Goal: Task Accomplishment & Management: Manage account settings

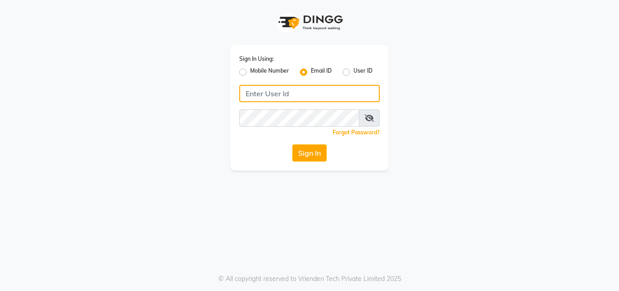
type input "[EMAIL_ADDRESS][DOMAIN_NAME]"
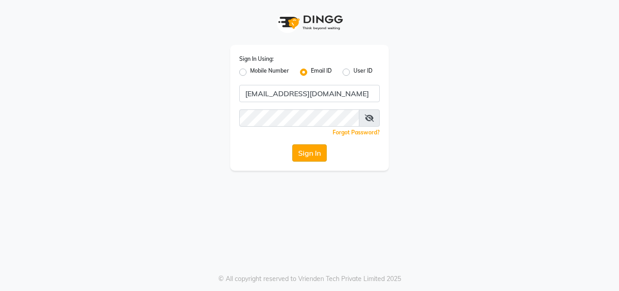
click at [309, 159] on button "Sign In" at bounding box center [310, 152] width 34 height 17
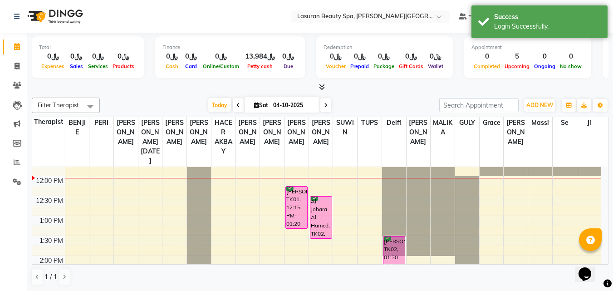
scroll to position [45, 0]
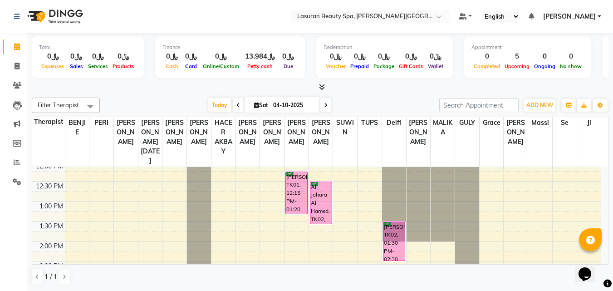
click at [323, 204] on div "Al Johara Al Hamed, TK02, 12:30 PM-01:35 PM, RITUAL BRIGHT BLUE ROCK | حمام الأ…" at bounding box center [320, 203] width 21 height 42
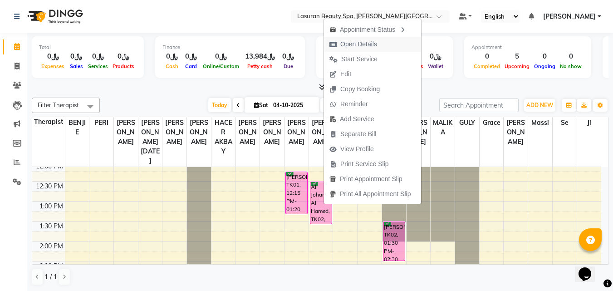
click at [340, 46] on span "Open Details" at bounding box center [353, 44] width 59 height 15
select select "6"
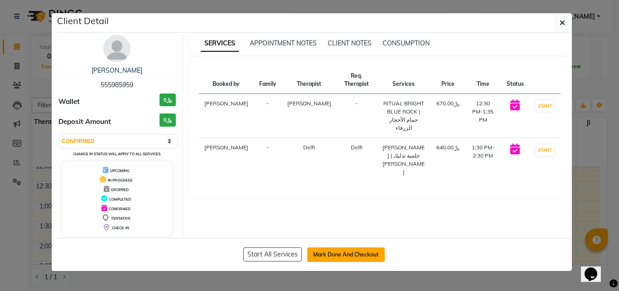
click at [333, 253] on button "Mark Done And Checkout" at bounding box center [346, 254] width 78 height 15
select select "service"
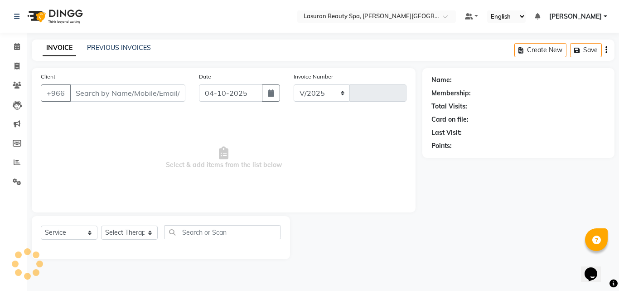
select select "6941"
type input "1702"
type input "555985959"
select select "66975"
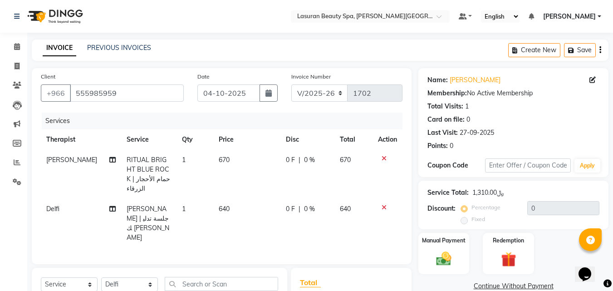
click at [382, 157] on icon at bounding box center [383, 158] width 5 height 6
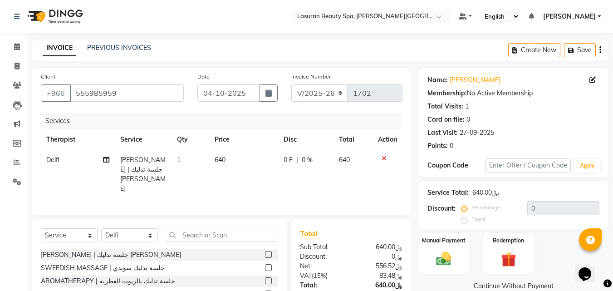
click at [382, 157] on icon at bounding box center [383, 158] width 5 height 6
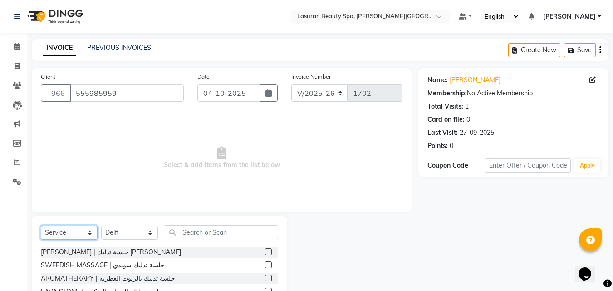
click at [73, 229] on select "Select Service Product Membership Package Voucher Prepaid Gift Card" at bounding box center [69, 232] width 57 height 14
select select "package"
click at [41, 225] on select "Select Service Product Membership Package Voucher Prepaid Gift Card" at bounding box center [69, 232] width 57 height 14
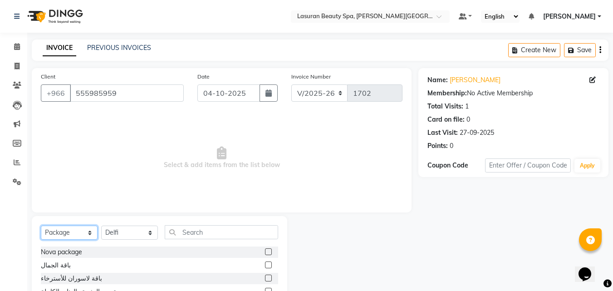
scroll to position [45, 0]
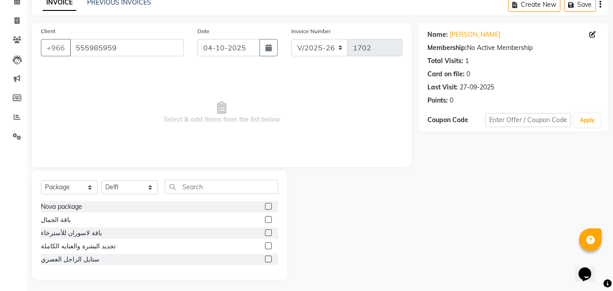
click at [268, 234] on label at bounding box center [268, 232] width 7 height 7
click at [268, 234] on input "checkbox" at bounding box center [268, 233] width 6 height 6
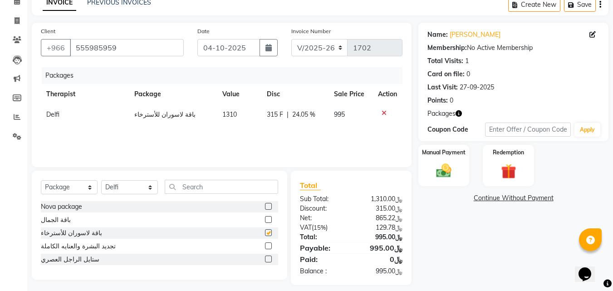
checkbox input "false"
click at [445, 170] on img at bounding box center [443, 171] width 25 height 18
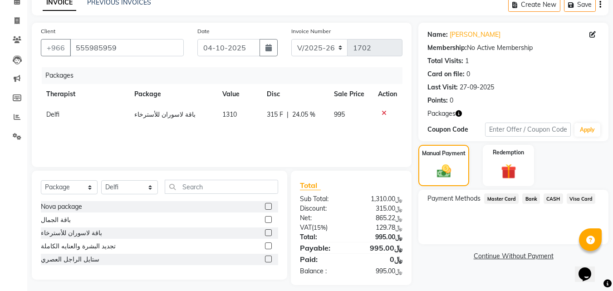
click at [572, 197] on span "Visa Card" at bounding box center [580, 198] width 29 height 10
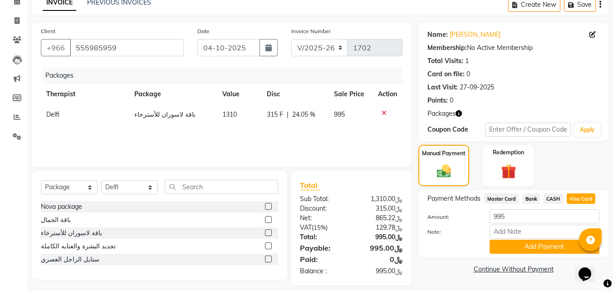
scroll to position [53, 0]
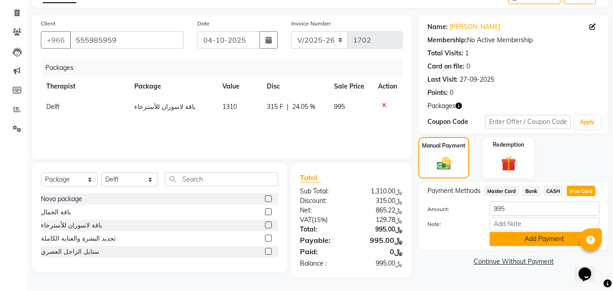
click at [528, 239] on button "Add Payment" at bounding box center [544, 239] width 110 height 14
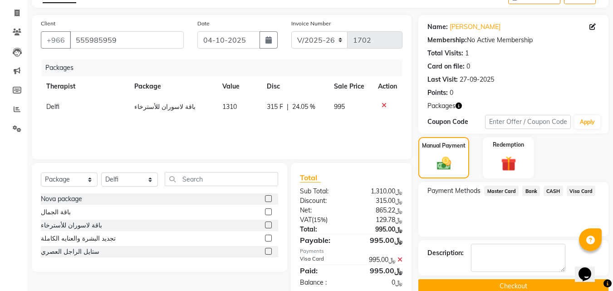
click at [465, 286] on button "Checkout" at bounding box center [513, 286] width 190 height 14
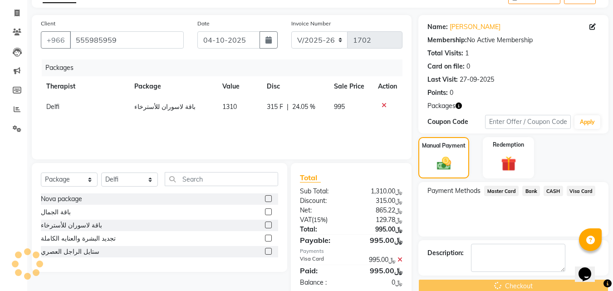
scroll to position [72, 0]
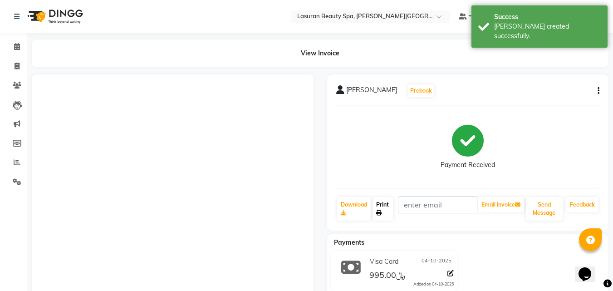
click at [387, 214] on link "Print" at bounding box center [382, 209] width 21 height 24
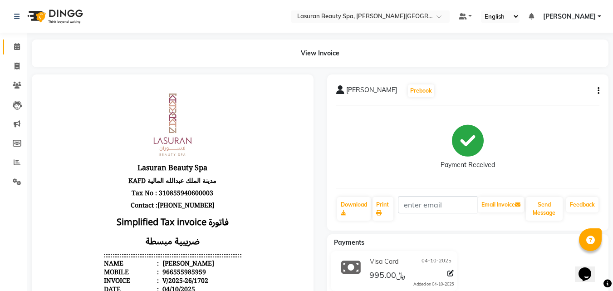
click at [17, 43] on icon at bounding box center [17, 46] width 6 height 7
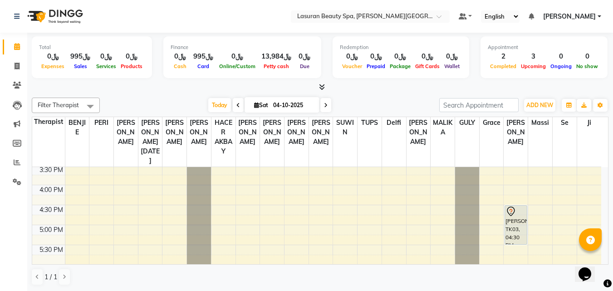
scroll to position [136, 0]
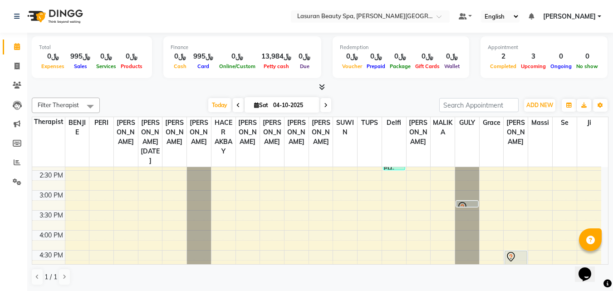
click at [465, 205] on div at bounding box center [466, 207] width 21 height 4
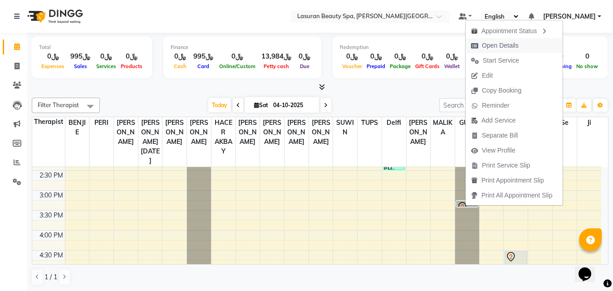
click at [475, 40] on span "Open Details" at bounding box center [494, 45] width 59 height 15
select select "7"
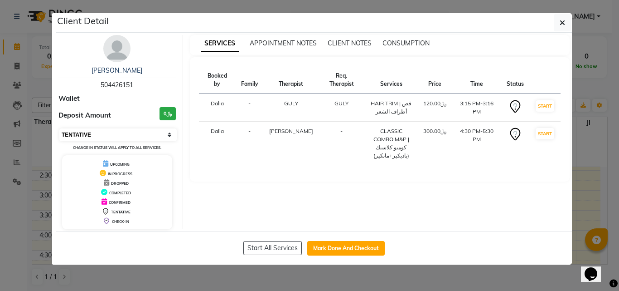
click at [103, 133] on select "Select IN SERVICE CONFIRMED TENTATIVE CHECK IN MARK DONE UPCOMING" at bounding box center [117, 134] width 117 height 13
click at [559, 26] on button "button" at bounding box center [562, 22] width 17 height 17
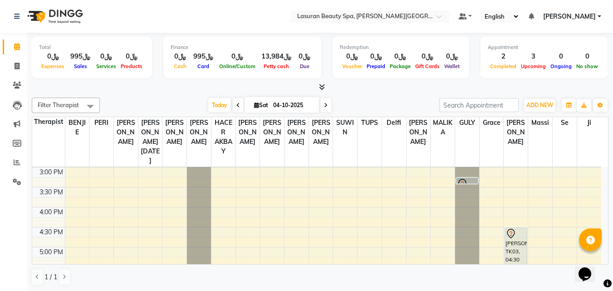
scroll to position [181, 0]
click at [507, 217] on div "noura Alshahrani, TK03, 04:30 PM-05:30 PM, CLASSIC COMBO M&P | كومبو كلاسيك (با…" at bounding box center [515, 224] width 21 height 39
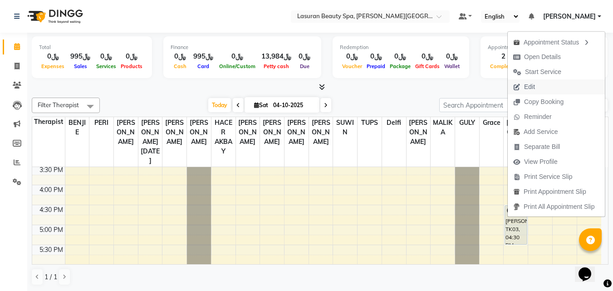
click at [524, 90] on span "Edit" at bounding box center [529, 87] width 11 height 10
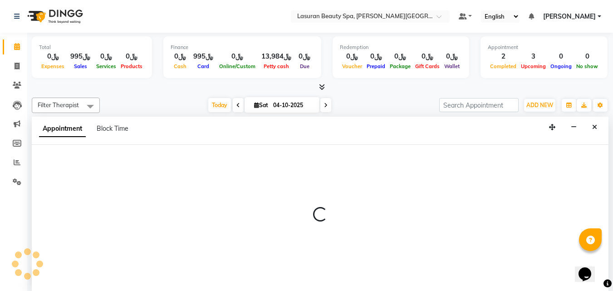
scroll to position [0, 0]
select select "tentative"
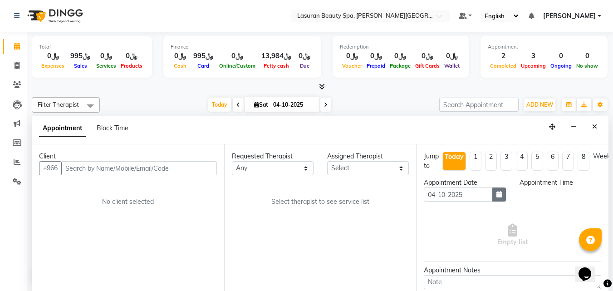
scroll to position [0, 0]
select select "915"
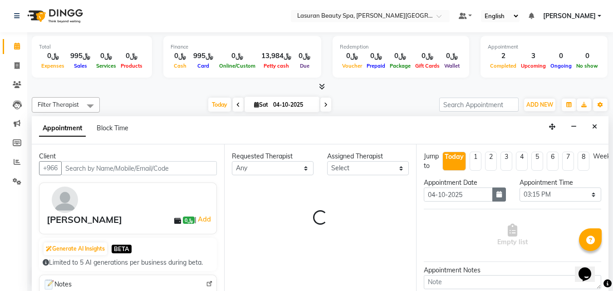
select select "91214"
select select "4529"
select select "4510"
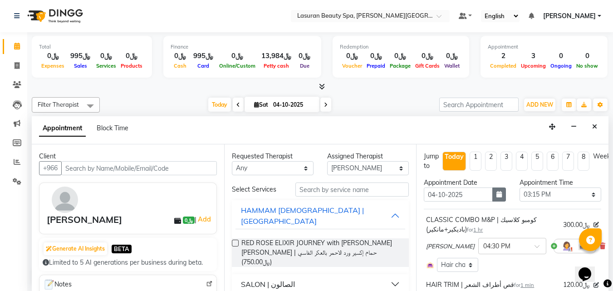
scroll to position [40, 0]
click at [497, 195] on icon "button" at bounding box center [498, 194] width 5 height 6
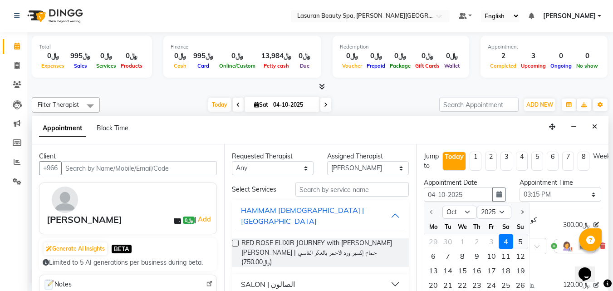
click at [519, 237] on div "5" at bounding box center [520, 241] width 15 height 15
type input "05-10-2025"
select select "915"
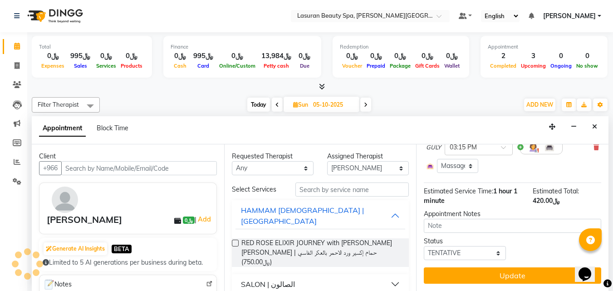
scroll to position [161, 0]
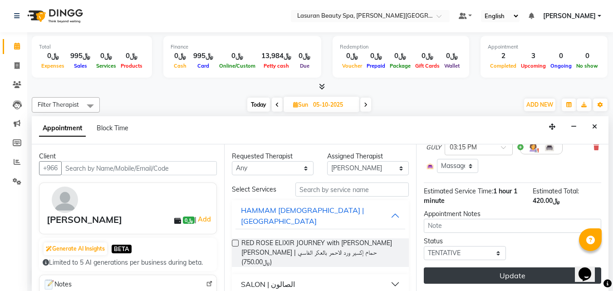
click at [495, 268] on button "Update" at bounding box center [512, 275] width 177 height 16
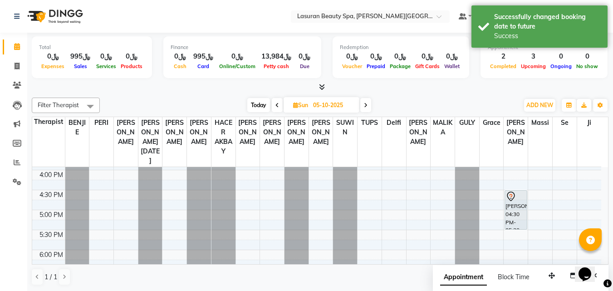
scroll to position [227, 0]
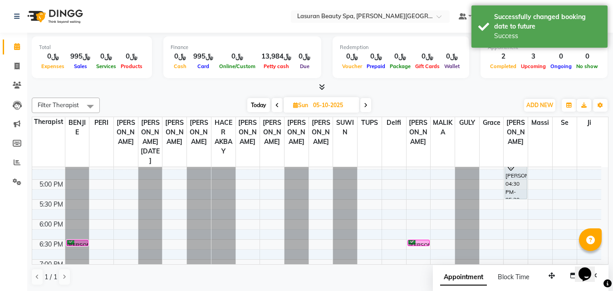
click at [512, 175] on div "noura Alshahrani, 04:30 PM-05:30 PM, CLASSIC COMBO M&P | كومبو كلاسيك (باديكير+…" at bounding box center [515, 179] width 21 height 39
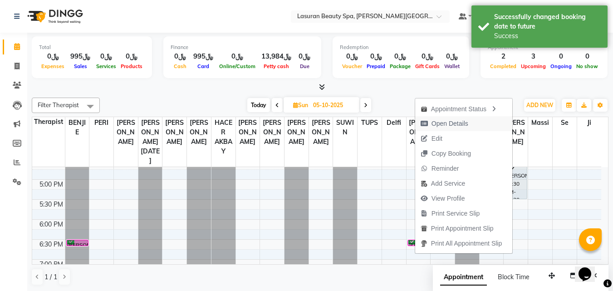
click at [468, 127] on span "Open Details" at bounding box center [444, 123] width 59 height 15
select select "7"
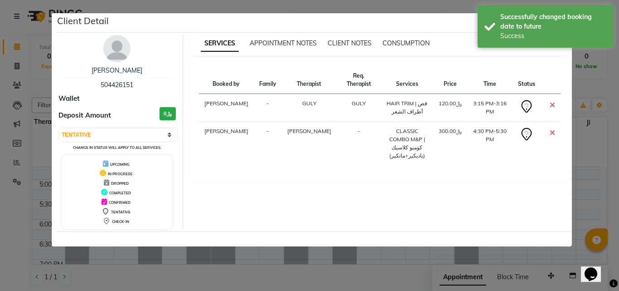
click at [552, 105] on icon at bounding box center [552, 104] width 5 height 7
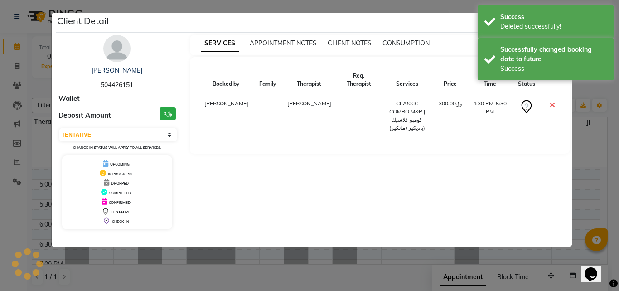
click at [552, 105] on icon at bounding box center [552, 104] width 5 height 7
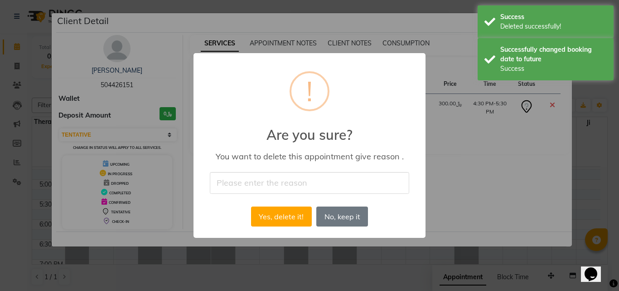
click at [359, 186] on input "text" at bounding box center [310, 182] width 200 height 21
type input "No show"
click at [293, 214] on button "Yes, delete it!" at bounding box center [281, 216] width 61 height 20
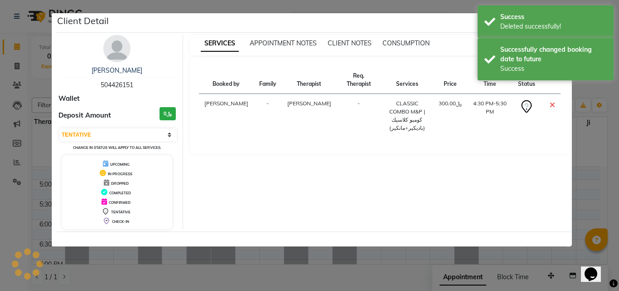
click at [291, 254] on ngb-modal-window "Client Detail noura Alshahrani 504426151 Wallet Deposit Amount ﷼0 Select CONFIR…" at bounding box center [309, 145] width 619 height 291
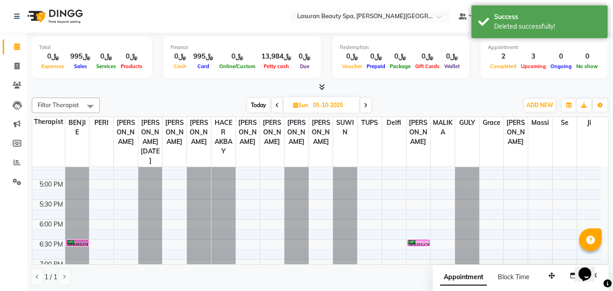
click at [264, 108] on span "Today" at bounding box center [258, 105] width 23 height 14
type input "04-10-2025"
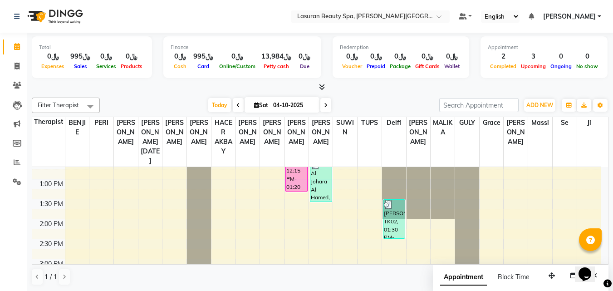
scroll to position [45, 0]
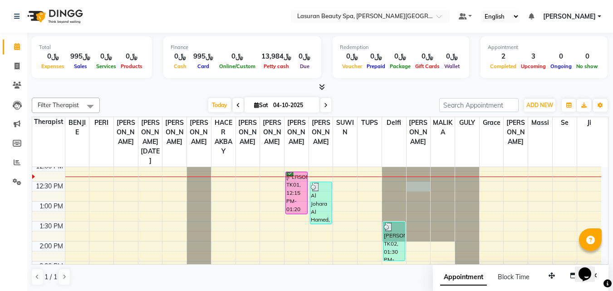
click at [414, 122] on div at bounding box center [418, 122] width 24 height 0
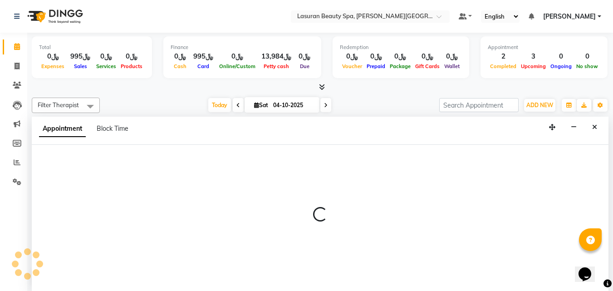
scroll to position [0, 0]
select select "67125"
select select "tentative"
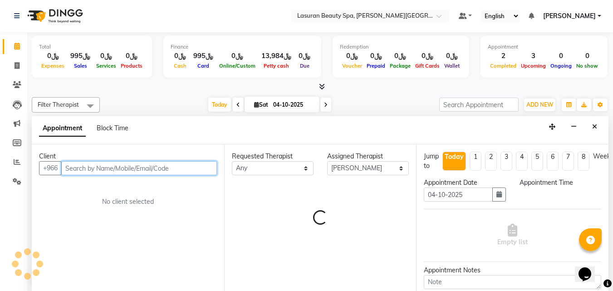
select select "750"
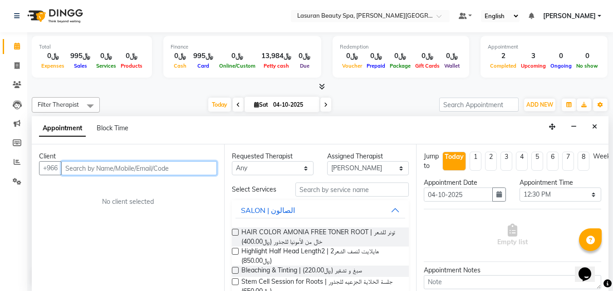
paste input "505683139"
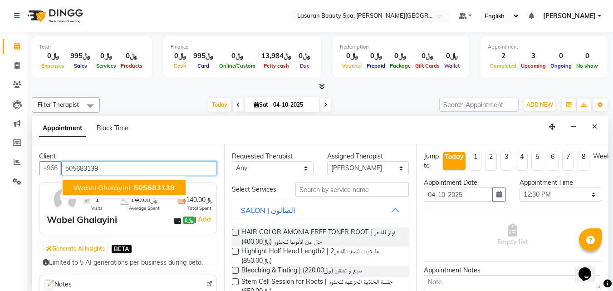
click at [117, 188] on span "Wabel Ghalayini" at bounding box center [101, 187] width 57 height 9
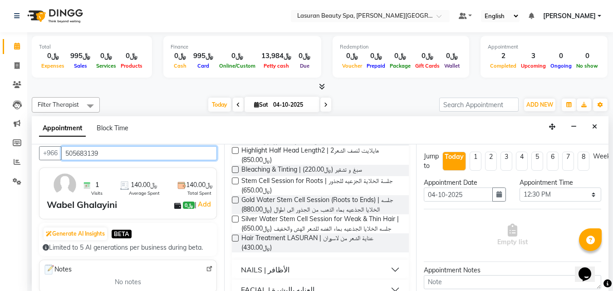
scroll to position [176, 0]
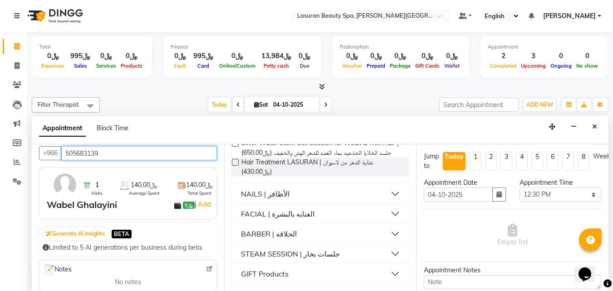
type input "505683139"
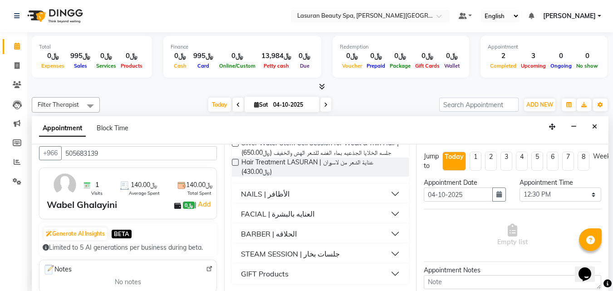
click at [270, 234] on div "BARBER | الحلاقه" at bounding box center [269, 233] width 56 height 11
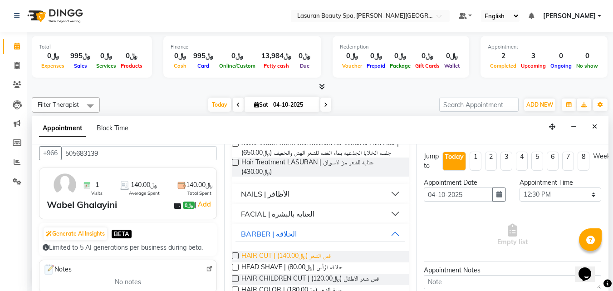
click at [276, 252] on span "HAIR CUT | قص الشعر (﷼140.00)" at bounding box center [285, 256] width 89 height 11
checkbox input "false"
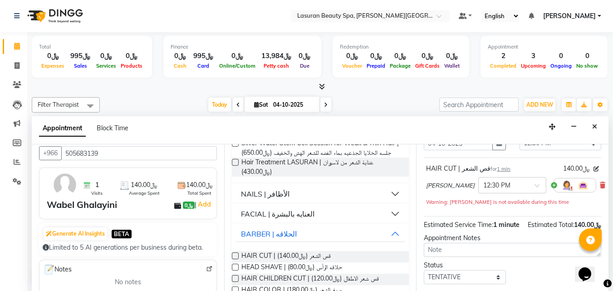
scroll to position [104, 0]
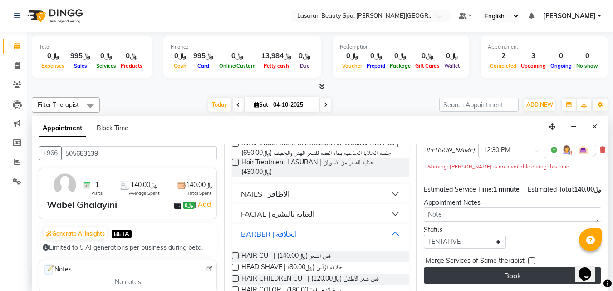
click at [463, 268] on button "Book" at bounding box center [512, 275] width 177 height 16
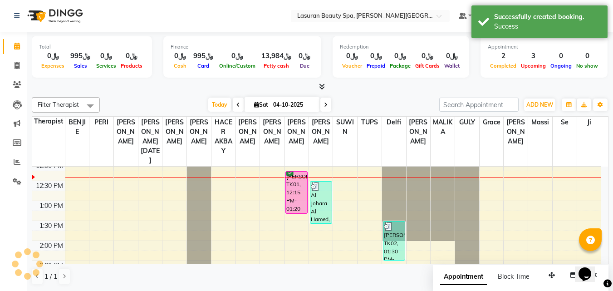
scroll to position [0, 0]
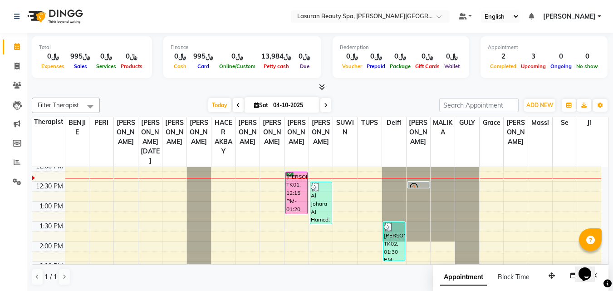
click at [298, 203] on div "hadeel alanizi, TK01, 12:15 PM-01:20 PM, RITUAL BRIGHT BLUE ROCK | حمام الأحجار…" at bounding box center [296, 193] width 21 height 42
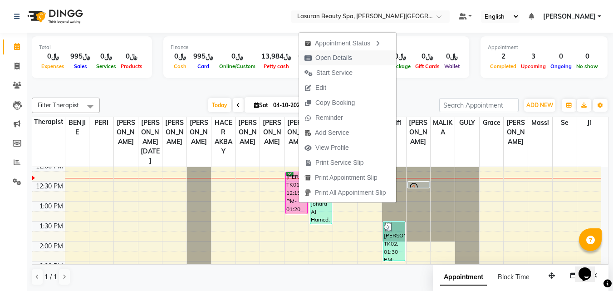
click at [328, 56] on span "Open Details" at bounding box center [333, 58] width 37 height 10
select select "6"
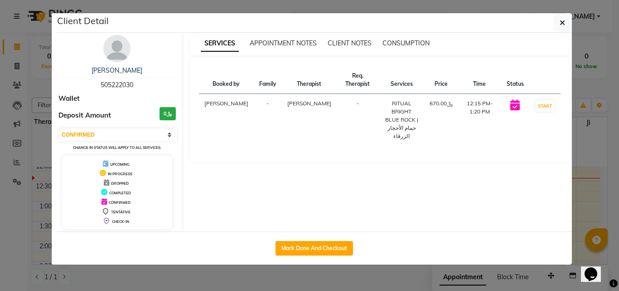
click at [120, 83] on span "505222030" at bounding box center [117, 85] width 33 height 8
copy span "505222030"
click at [21, 233] on ngb-modal-window "Client Detail hadeel alanizi 505222030 Wallet Deposit Amount ﷼0 Select IN SERVI…" at bounding box center [309, 145] width 619 height 291
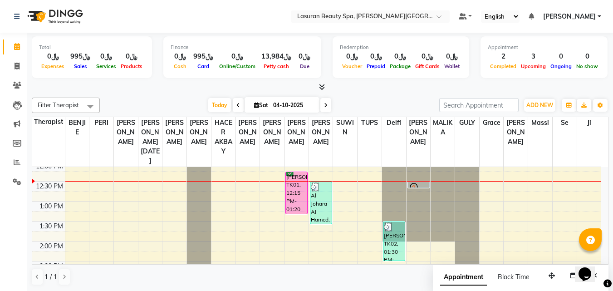
click at [291, 196] on div "hadeel alanizi, TK01, 12:15 PM-01:20 PM, RITUAL BRIGHT BLUE ROCK | حمام الأحجار…" at bounding box center [296, 193] width 21 height 42
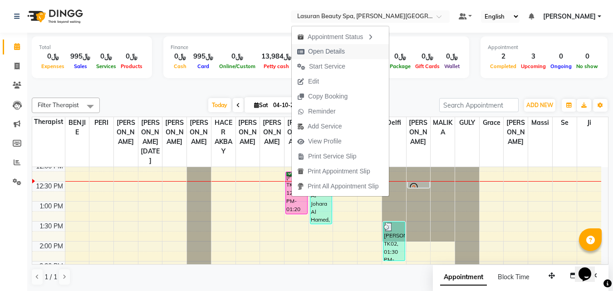
click at [319, 54] on span "Open Details" at bounding box center [326, 52] width 37 height 10
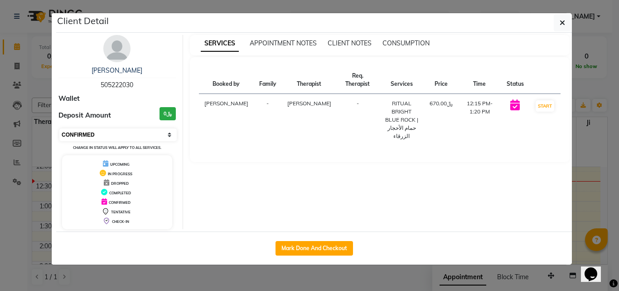
click at [131, 133] on select "Select IN SERVICE CONFIRMED TENTATIVE CHECK IN MARK DONE UPCOMING" at bounding box center [117, 134] width 117 height 13
click at [59, 128] on select "Select IN SERVICE CONFIRMED TENTATIVE CHECK IN MARK DONE UPCOMING" at bounding box center [117, 134] width 117 height 13
click at [137, 133] on select "Select IN SERVICE CONFIRMED TENTATIVE CHECK IN MARK DONE UPCOMING" at bounding box center [117, 134] width 117 height 13
select select "7"
click at [59, 128] on select "Select IN SERVICE CONFIRMED TENTATIVE CHECK IN MARK DONE UPCOMING" at bounding box center [117, 134] width 117 height 13
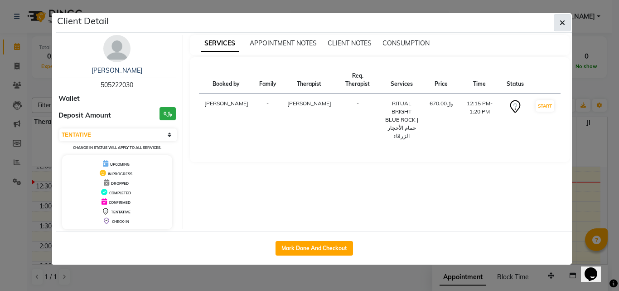
click at [556, 24] on button "button" at bounding box center [562, 22] width 17 height 17
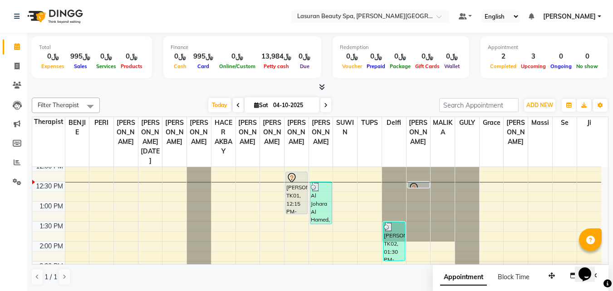
click at [426, 184] on div at bounding box center [418, 187] width 20 height 11
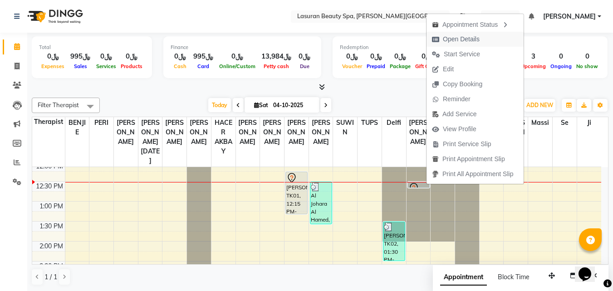
click at [458, 39] on span "Open Details" at bounding box center [461, 39] width 37 height 10
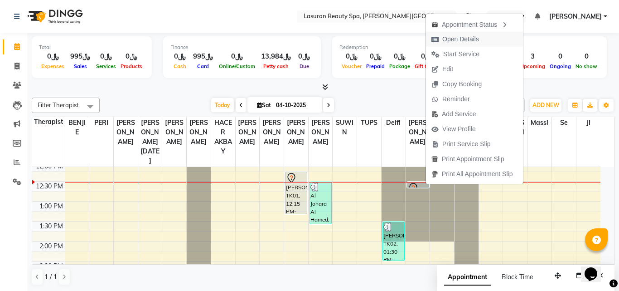
select select "7"
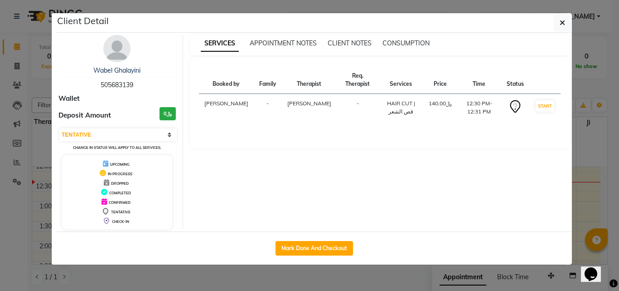
click at [619, 163] on ngb-modal-window "Client Detail Wabel Ghalayini 505683139 Wallet Deposit Amount ﷼0 Select IN SERV…" at bounding box center [309, 145] width 619 height 291
click at [619, 161] on ngb-modal-window "Client Detail Wabel Ghalayini 505683139 Wallet Deposit Amount ﷼0 Select IN SERV…" at bounding box center [309, 145] width 619 height 291
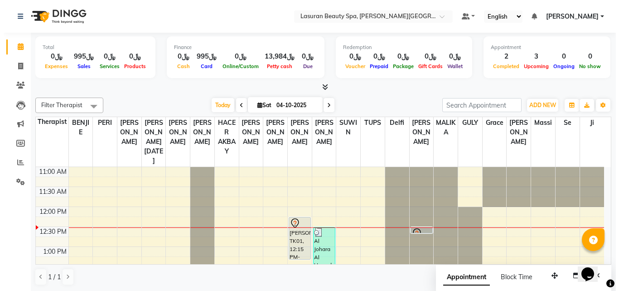
scroll to position [45, 0]
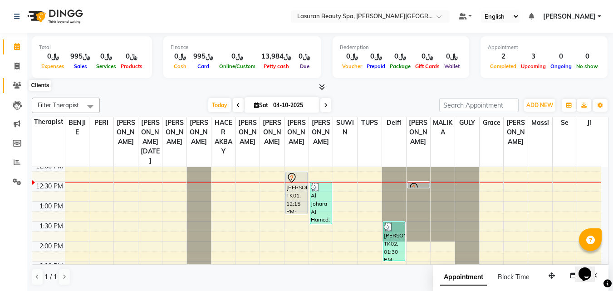
click at [12, 82] on span at bounding box center [17, 85] width 16 height 10
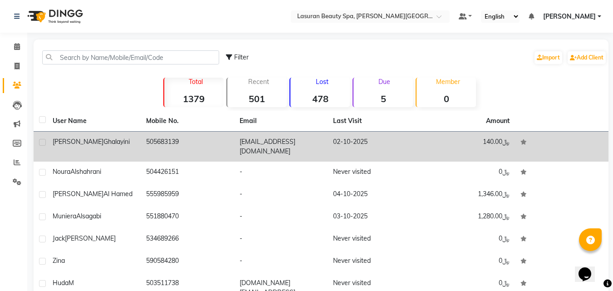
click at [182, 146] on td "505683139" at bounding box center [187, 147] width 93 height 30
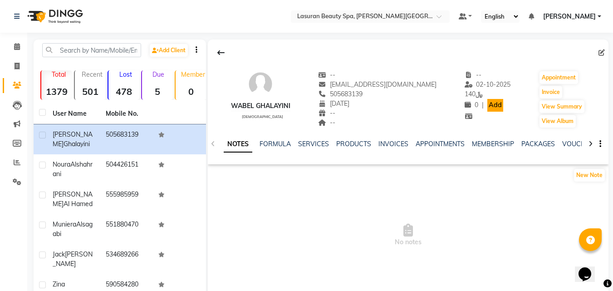
click at [487, 106] on link "Add" at bounding box center [495, 105] width 16 height 13
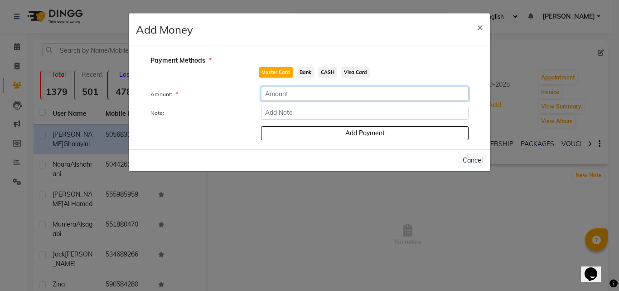
click at [276, 94] on input "number" at bounding box center [365, 94] width 208 height 14
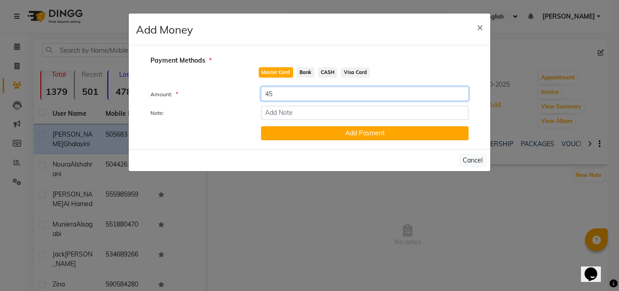
type input "45"
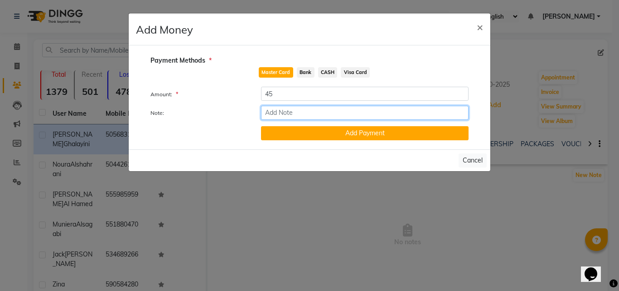
click at [382, 113] on input "Note:" at bounding box center [365, 113] width 208 height 14
type input "Paid for a haircut online, changed the service later to get the full 95sr packa…"
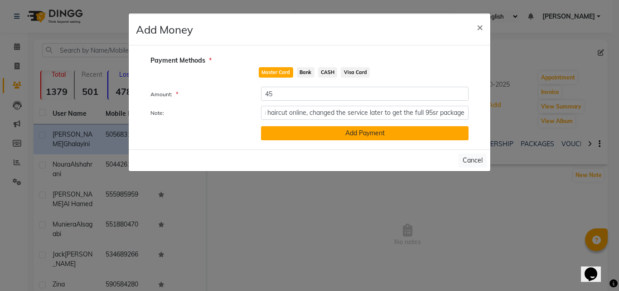
click at [387, 134] on button "Add Payment" at bounding box center [365, 133] width 208 height 14
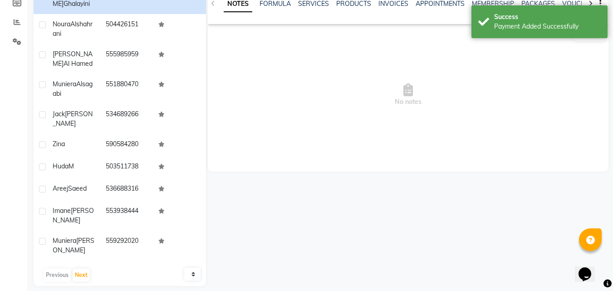
scroll to position [0, 0]
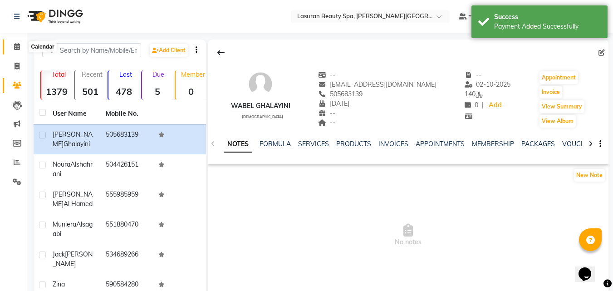
click at [10, 49] on span at bounding box center [17, 47] width 16 height 10
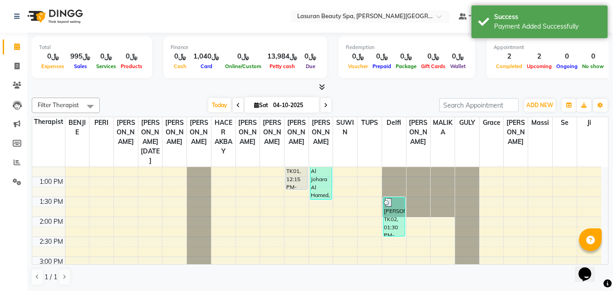
scroll to position [91, 0]
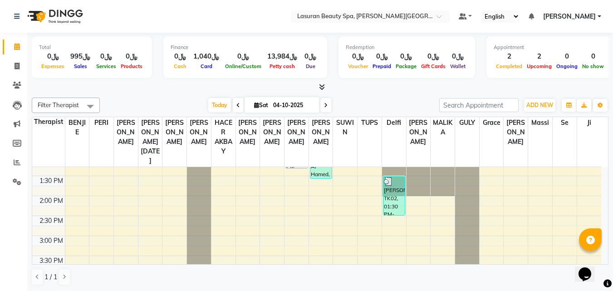
click at [236, 106] on icon at bounding box center [238, 104] width 4 height 5
type input "03-10-2025"
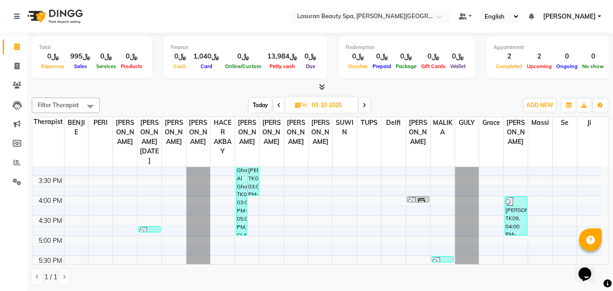
click at [417, 198] on img at bounding box center [421, 201] width 9 height 9
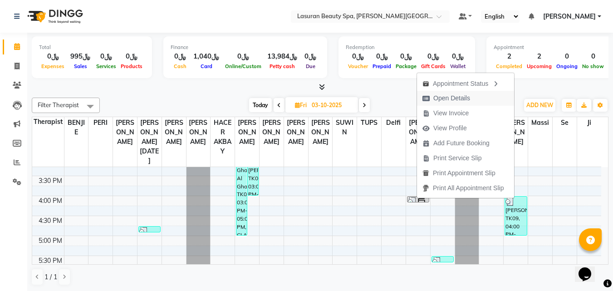
click at [430, 94] on span "Open Details" at bounding box center [446, 98] width 59 height 15
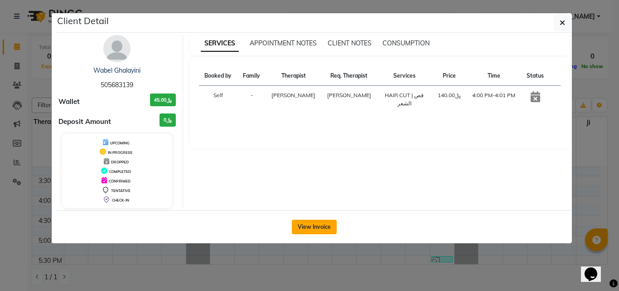
click at [327, 225] on button "View Invoice" at bounding box center [314, 226] width 45 height 15
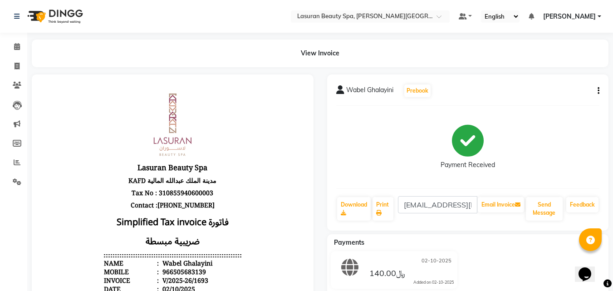
click at [595, 90] on button "button" at bounding box center [596, 91] width 5 height 10
click at [570, 100] on div "Edit Invoice" at bounding box center [553, 102] width 62 height 11
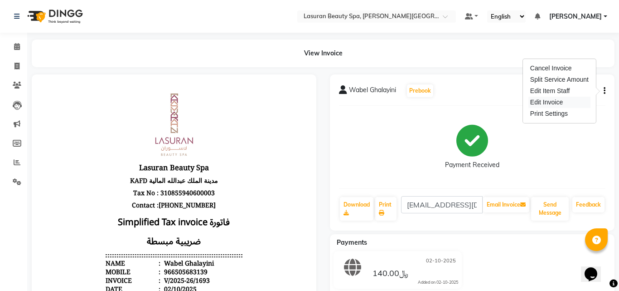
select select "service"
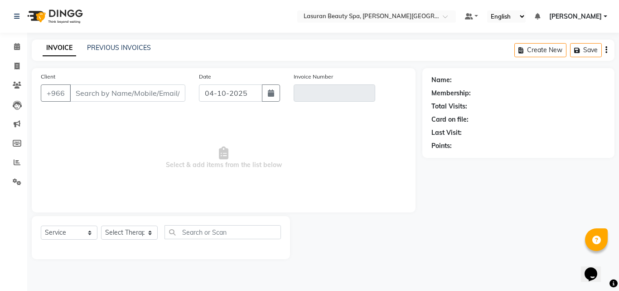
type input "505683139"
type input "V/2025-26/1693"
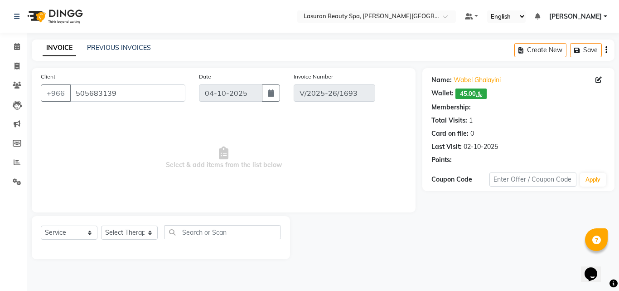
type input "02-10-2025"
select select "select"
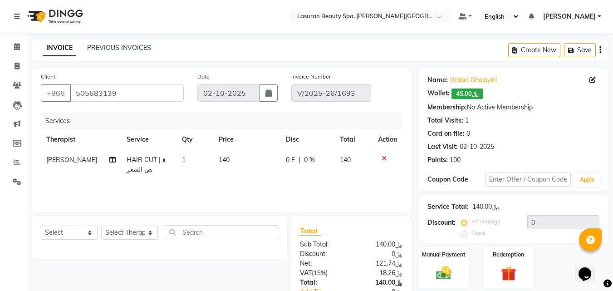
click at [602, 50] on div "Create New Save" at bounding box center [558, 49] width 100 height 21
click at [600, 50] on icon "button" at bounding box center [600, 50] width 2 height 0
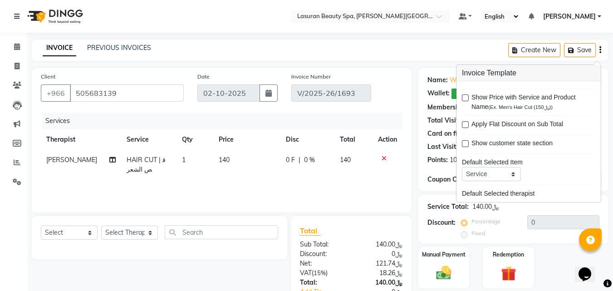
scroll to position [33, 0]
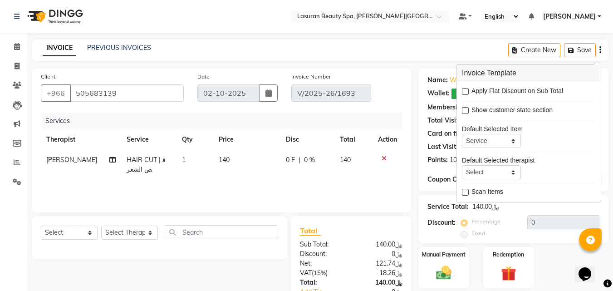
click at [414, 198] on div "Client +966 505683139 Date 02-10-2025 Invoice Number V/2025-26/1693 Services Th…" at bounding box center [221, 204] width 393 height 272
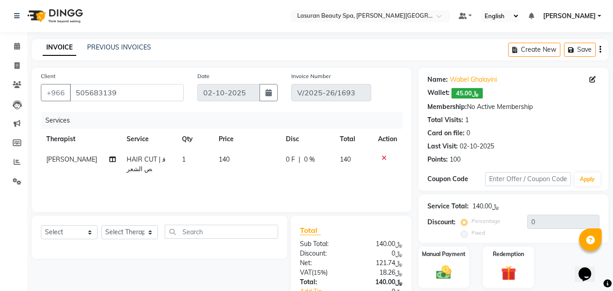
scroll to position [63, 0]
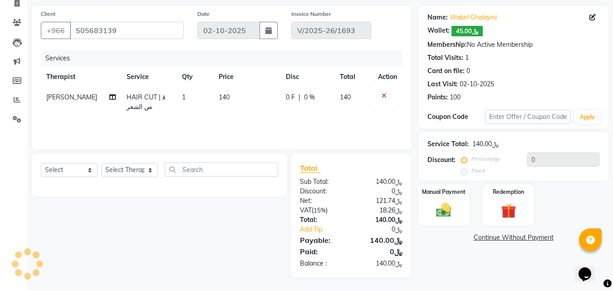
click at [481, 241] on link "Continue Without Payment" at bounding box center [513, 238] width 186 height 10
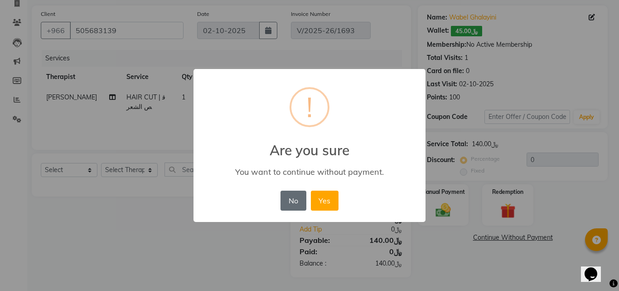
click at [303, 200] on button "No" at bounding box center [293, 200] width 25 height 20
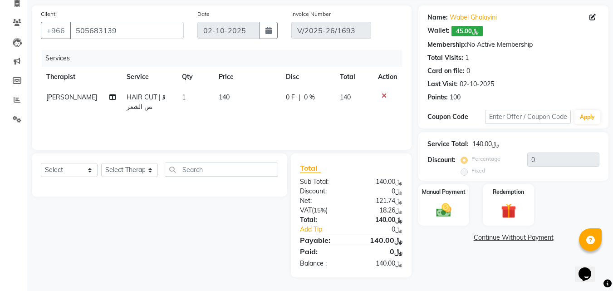
scroll to position [0, 0]
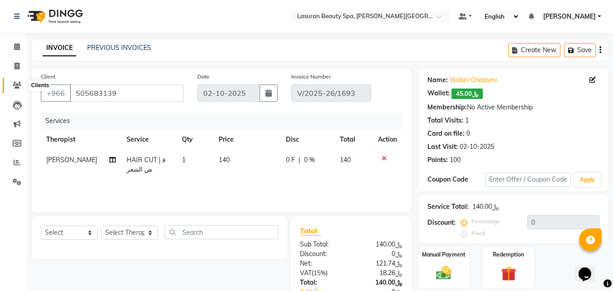
click at [10, 80] on span at bounding box center [17, 85] width 16 height 10
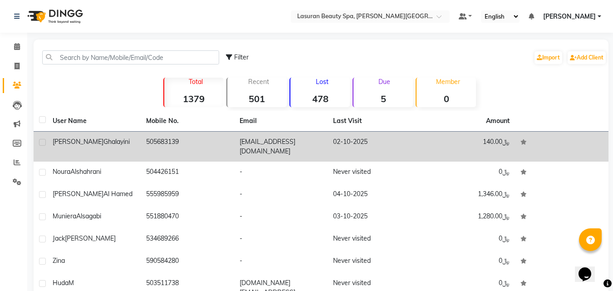
click at [201, 140] on td "505683139" at bounding box center [187, 147] width 93 height 30
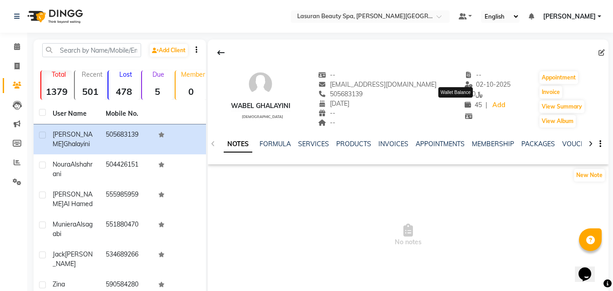
click at [464, 106] on span "45" at bounding box center [472, 105] width 17 height 8
click at [14, 175] on link "Settings" at bounding box center [14, 182] width 22 height 15
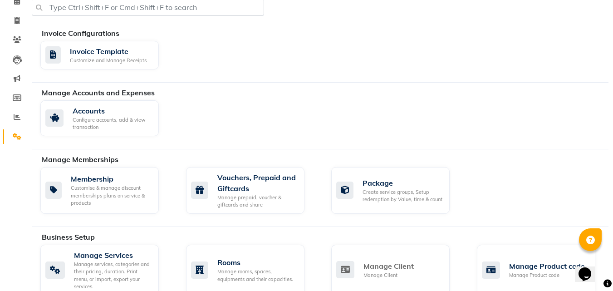
scroll to position [91, 0]
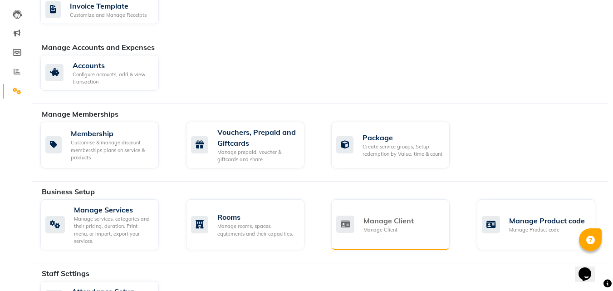
click at [371, 217] on div "Manage Client" at bounding box center [388, 220] width 50 height 11
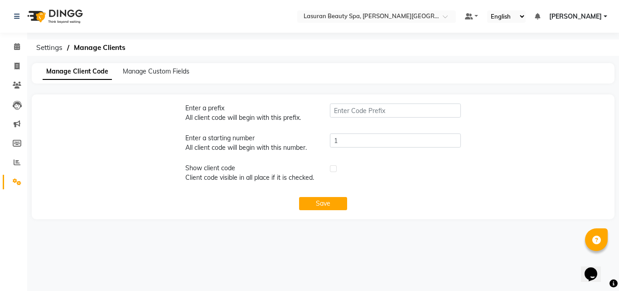
type input "KI"
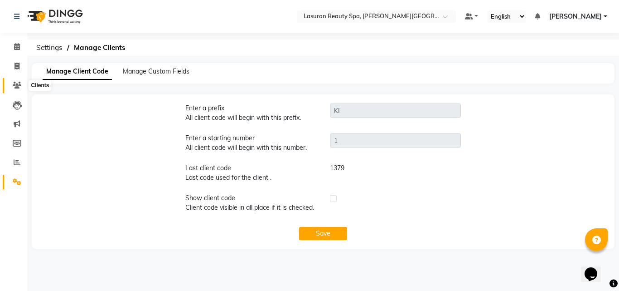
click at [20, 86] on icon at bounding box center [17, 85] width 9 height 7
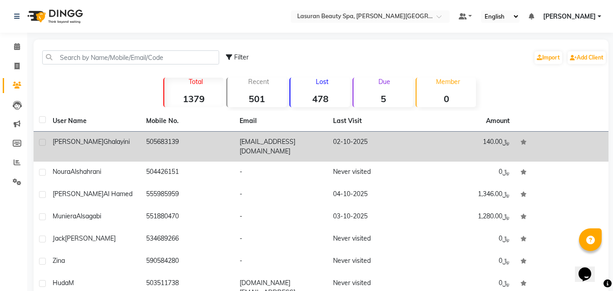
click at [251, 146] on td "[EMAIL_ADDRESS][DOMAIN_NAME]" at bounding box center [280, 147] width 93 height 30
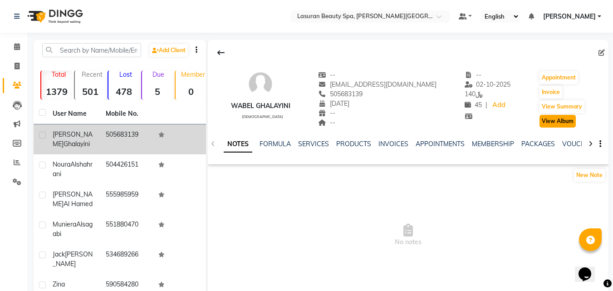
click at [557, 125] on button "View Album" at bounding box center [557, 121] width 36 height 13
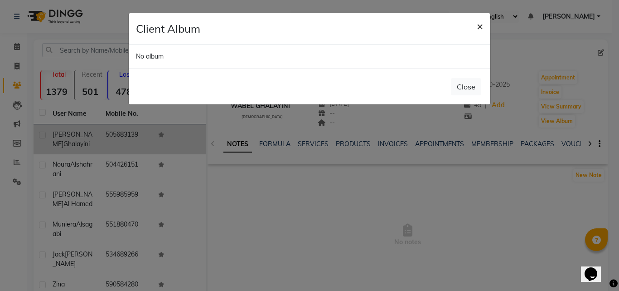
click at [473, 28] on button "×" at bounding box center [480, 25] width 21 height 25
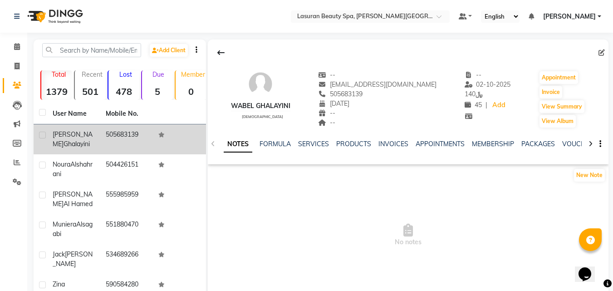
click at [598, 141] on button "button" at bounding box center [597, 144] width 5 height 10
click at [464, 101] on span "45" at bounding box center [472, 105] width 17 height 8
click at [464, 105] on icon at bounding box center [467, 105] width 6 height 6
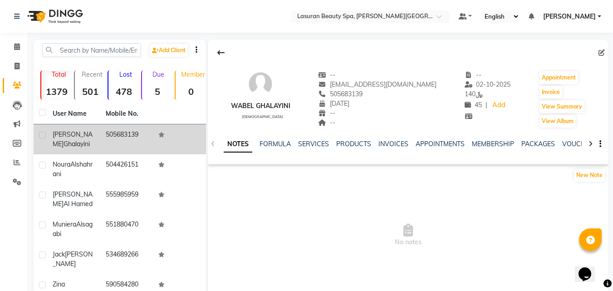
click at [373, 130] on div "NOTES FORMULA SERVICES PRODUCTS INVOICES APPOINTMENTS MEMBERSHIP PACKAGES VOUCH…" at bounding box center [408, 143] width 400 height 31
click at [602, 54] on icon at bounding box center [601, 52] width 6 height 6
select select "23"
select select "05"
select select "1990"
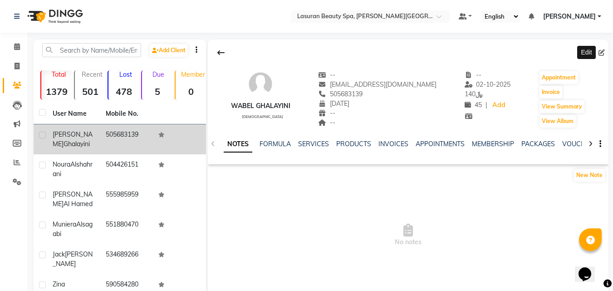
select select "[DEMOGRAPHIC_DATA]"
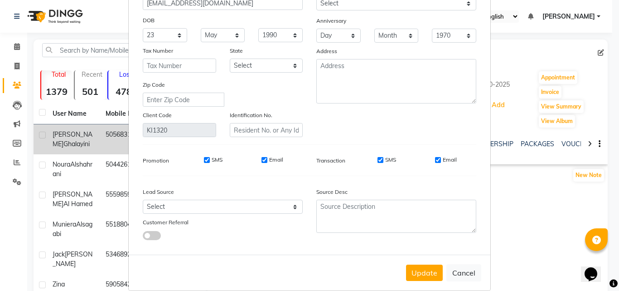
scroll to position [112, 0]
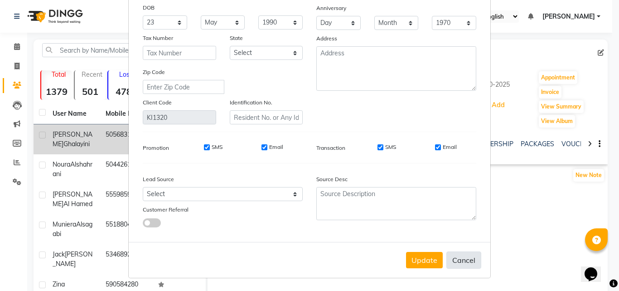
click at [469, 265] on button "Cancel" at bounding box center [464, 259] width 35 height 17
select select
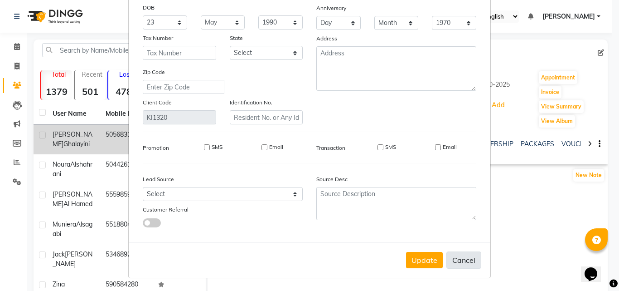
select select
checkbox input "false"
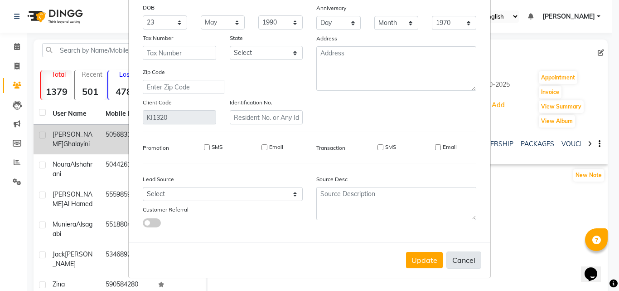
checkbox input "false"
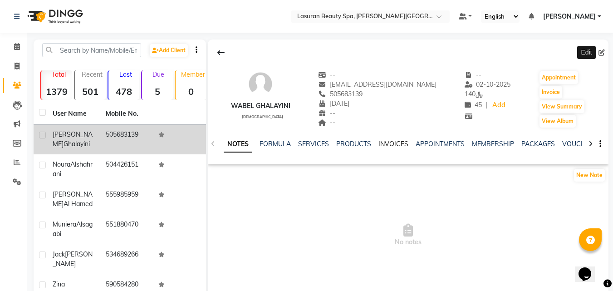
click at [395, 142] on link "INVOICES" at bounding box center [393, 144] width 30 height 8
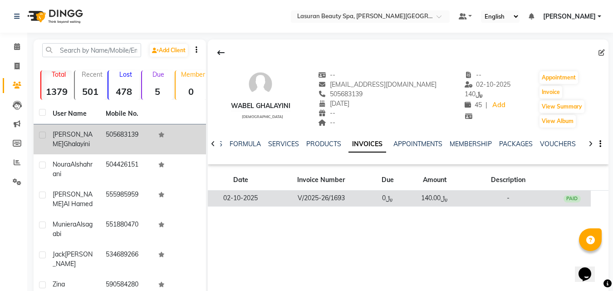
click at [493, 192] on td "-" at bounding box center [508, 198] width 91 height 16
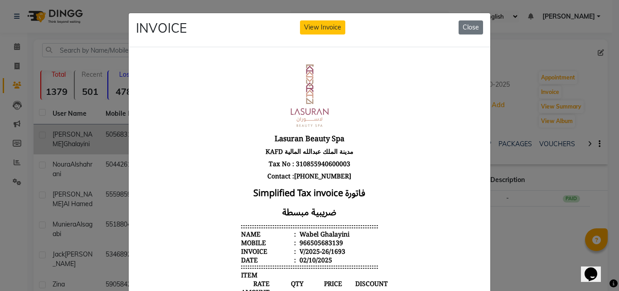
click at [320, 35] on div "INVOICE View Invoice Close" at bounding box center [310, 30] width 362 height 34
click at [320, 31] on button "View Invoice" at bounding box center [322, 27] width 45 height 14
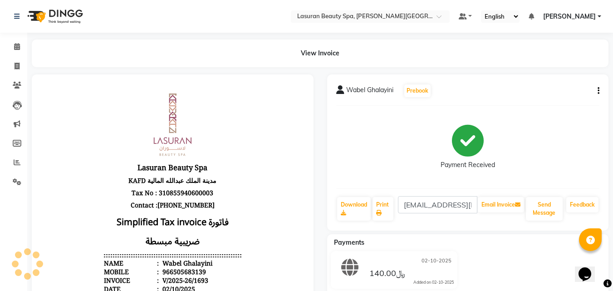
click at [598, 91] on icon "button" at bounding box center [598, 91] width 2 height 0
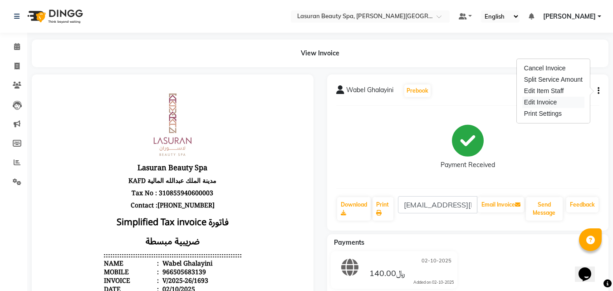
click at [550, 103] on div "Edit Invoice" at bounding box center [553, 102] width 62 height 11
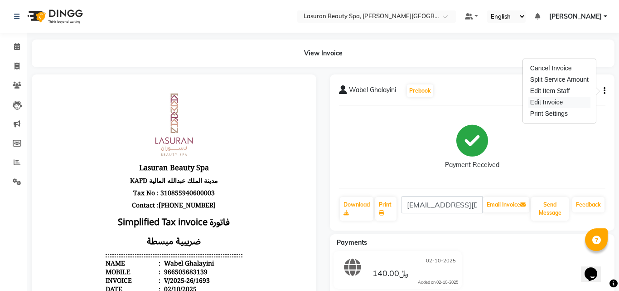
select select "service"
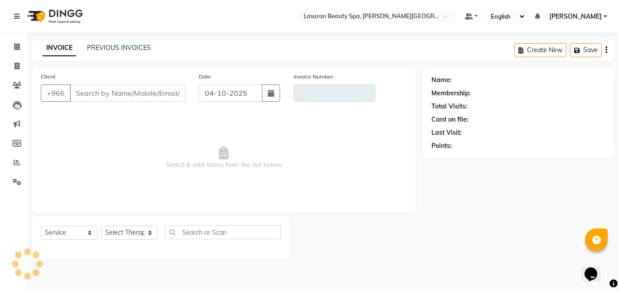
type input "505683139"
type input "V/2025-26/1693"
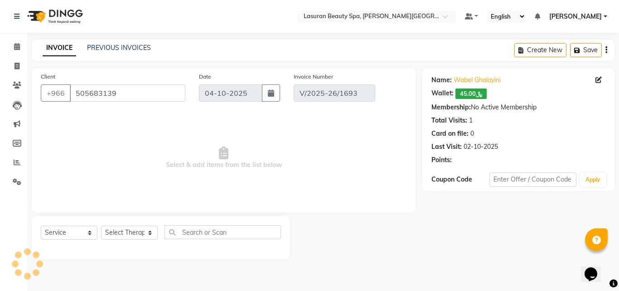
type input "02-10-2025"
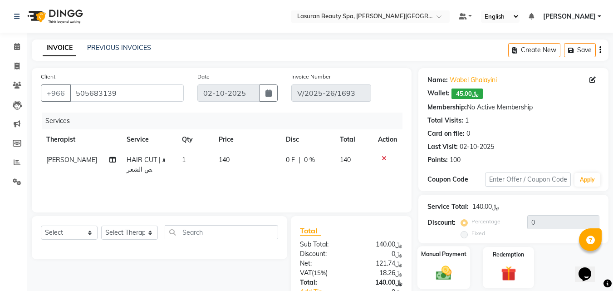
scroll to position [45, 0]
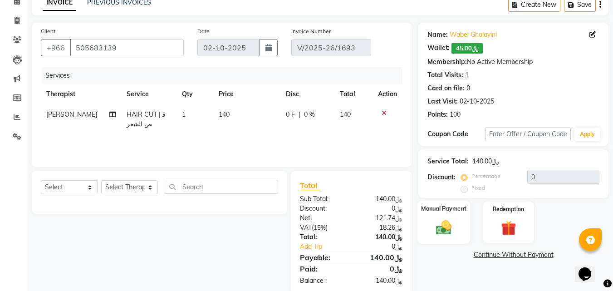
click at [444, 226] on img at bounding box center [443, 227] width 25 height 18
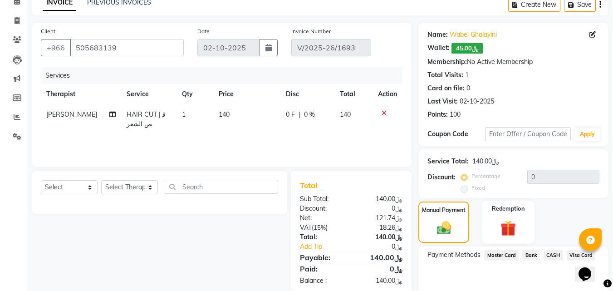
scroll to position [88, 0]
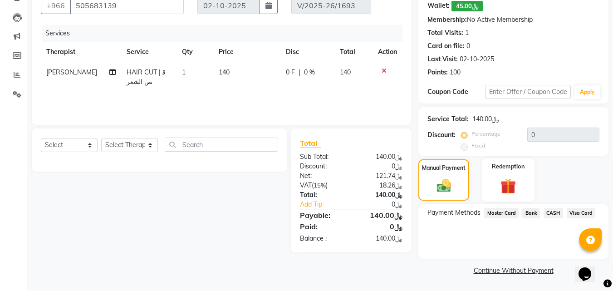
click at [508, 184] on img at bounding box center [507, 186] width 25 height 20
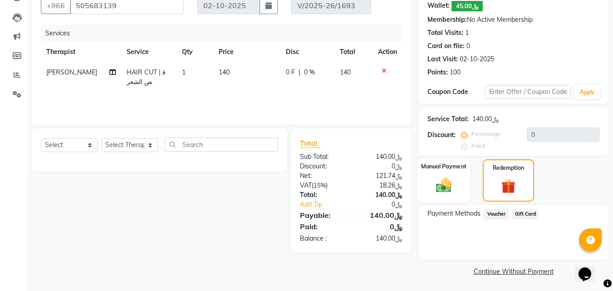
click at [444, 181] on img at bounding box center [443, 185] width 25 height 18
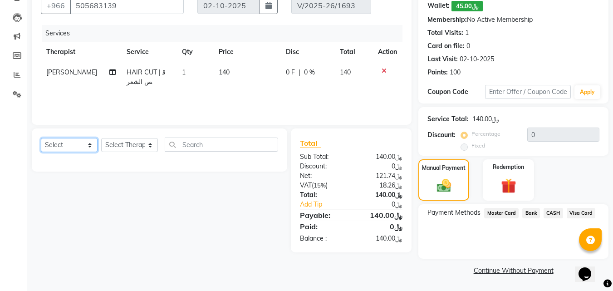
click at [59, 150] on select "Select Service Product Membership Package Voucher Prepaid Gift Card" at bounding box center [69, 145] width 57 height 14
select select "package"
click at [41, 138] on select "Select Service Product Membership Package Voucher Prepaid Gift Card" at bounding box center [69, 145] width 57 height 14
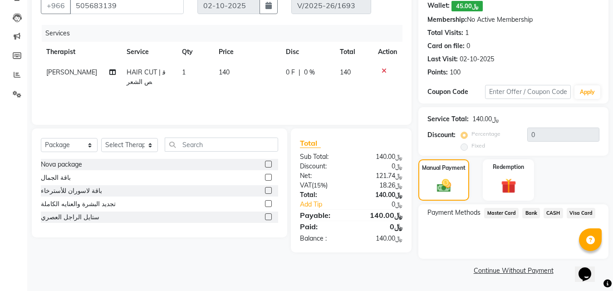
click at [268, 218] on label at bounding box center [268, 216] width 7 height 7
click at [268, 218] on input "checkbox" at bounding box center [268, 217] width 6 height 6
checkbox input "false"
click at [152, 141] on select "Select Therapist Abdulellah AHMED ALJOHARY Ahmed Kouraichy Ali Marlea Angel BEN…" at bounding box center [129, 145] width 57 height 14
select select "54625"
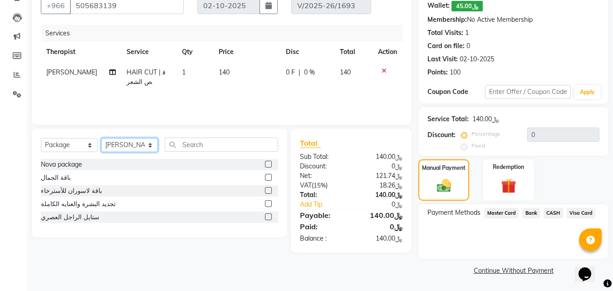
click at [101, 138] on select "Select Therapist Abdulellah AHMED ALJOHARY Ahmed Kouraichy Ali Marlea Angel BEN…" at bounding box center [129, 145] width 57 height 14
click at [269, 220] on div at bounding box center [268, 218] width 6 height 10
click at [268, 218] on label at bounding box center [268, 216] width 7 height 7
click at [268, 218] on input "checkbox" at bounding box center [268, 217] width 6 height 6
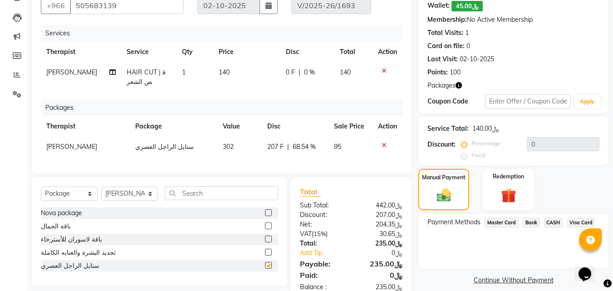
checkbox input "false"
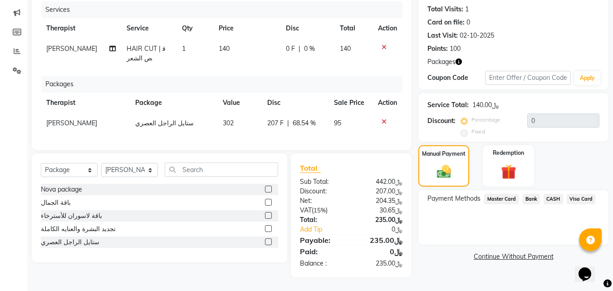
click at [587, 195] on span "Visa Card" at bounding box center [580, 199] width 29 height 10
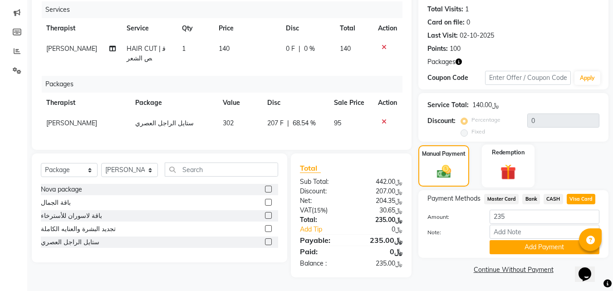
click at [514, 171] on img at bounding box center [507, 172] width 25 height 20
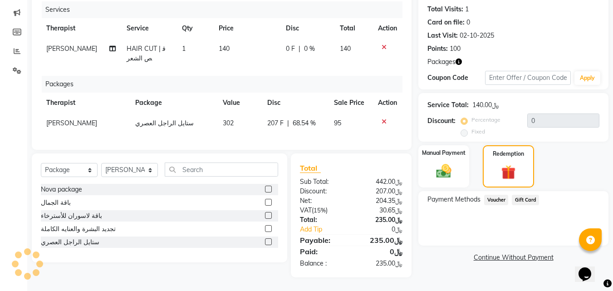
click at [503, 195] on span "Voucher" at bounding box center [496, 200] width 24 height 10
click at [461, 59] on icon "button" at bounding box center [458, 62] width 6 height 6
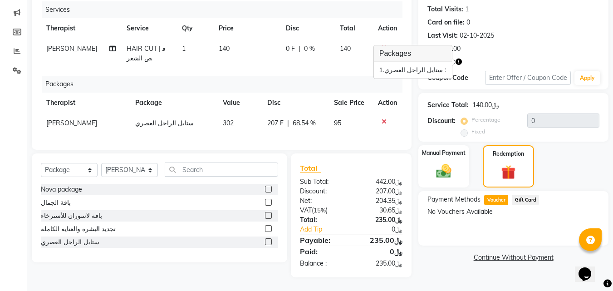
click at [484, 54] on div "Name: Wabel Ghalayini Wallet: ﷼45.00 Membership: No Active Membership Total Vis…" at bounding box center [513, 7] width 172 height 93
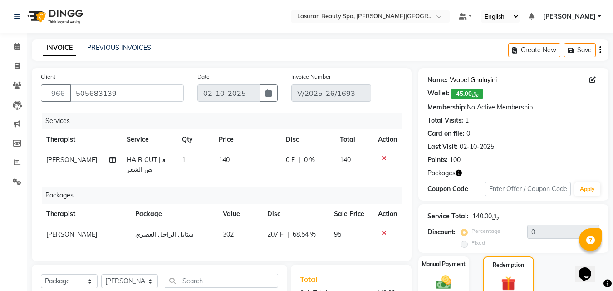
click at [486, 77] on link "Wabel Ghalayini" at bounding box center [472, 80] width 47 height 10
click at [19, 47] on icon at bounding box center [17, 46] width 6 height 7
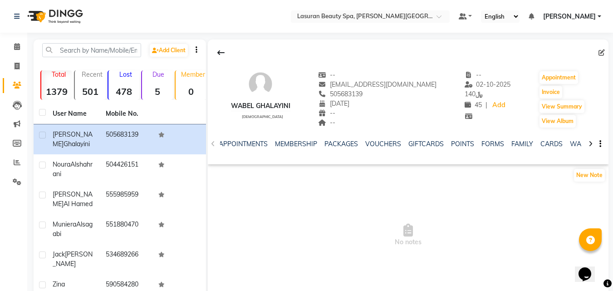
scroll to position [0, 213]
click at [571, 142] on link "WALLET" at bounding box center [566, 144] width 26 height 8
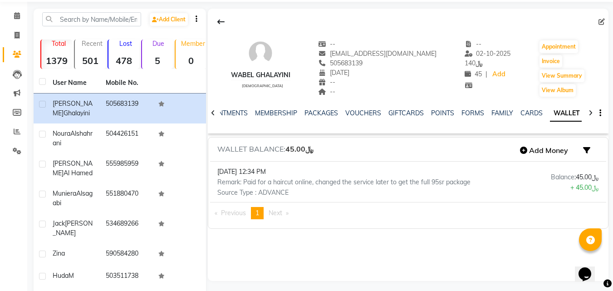
scroll to position [45, 0]
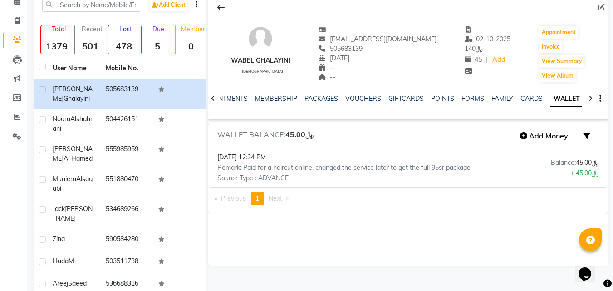
click at [280, 176] on p "Source Type : ADVANCE" at bounding box center [340, 178] width 260 height 10
click at [341, 165] on p "Remark: Paid for a haircut online, changed the service later to get the full 95…" at bounding box center [340, 168] width 260 height 10
click at [578, 173] on p "+ ﷼45.00" at bounding box center [578, 173] width 55 height 10
drag, startPoint x: 308, startPoint y: 135, endPoint x: 518, endPoint y: 138, distance: 210.0
click at [518, 138] on button "Add Money" at bounding box center [543, 135] width 57 height 15
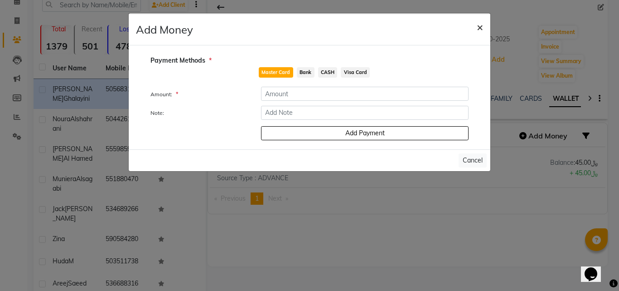
click at [477, 26] on span "×" at bounding box center [480, 27] width 6 height 14
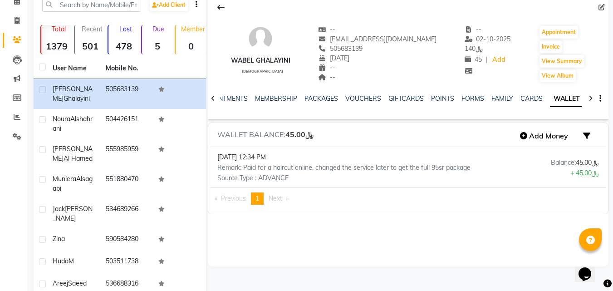
scroll to position [0, 109]
click at [525, 98] on link "CARDS" at bounding box center [536, 98] width 22 height 8
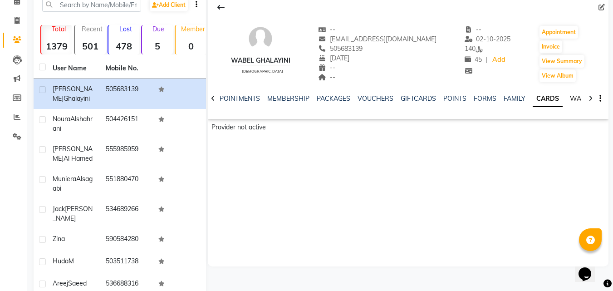
click at [575, 98] on link "WALLET" at bounding box center [583, 98] width 26 height 8
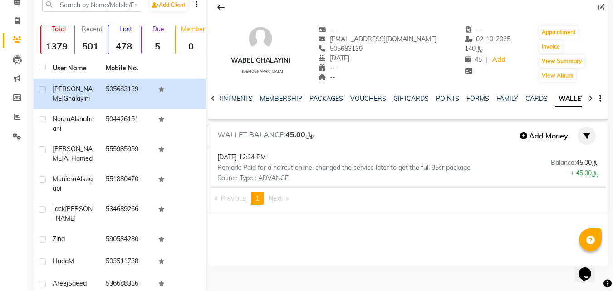
click at [587, 135] on icon "button" at bounding box center [586, 135] width 7 height 7
click at [577, 182] on link "Consume" at bounding box center [574, 185] width 44 height 15
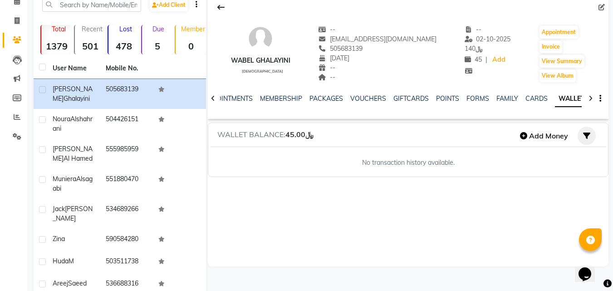
click at [583, 137] on icon "button" at bounding box center [586, 135] width 7 height 7
click at [576, 152] on link "Addition" at bounding box center [574, 154] width 44 height 15
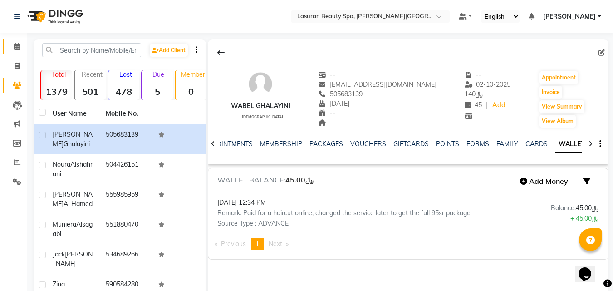
click at [5, 46] on link "Calendar" at bounding box center [14, 46] width 22 height 15
